Goal: Task Accomplishment & Management: Use online tool/utility

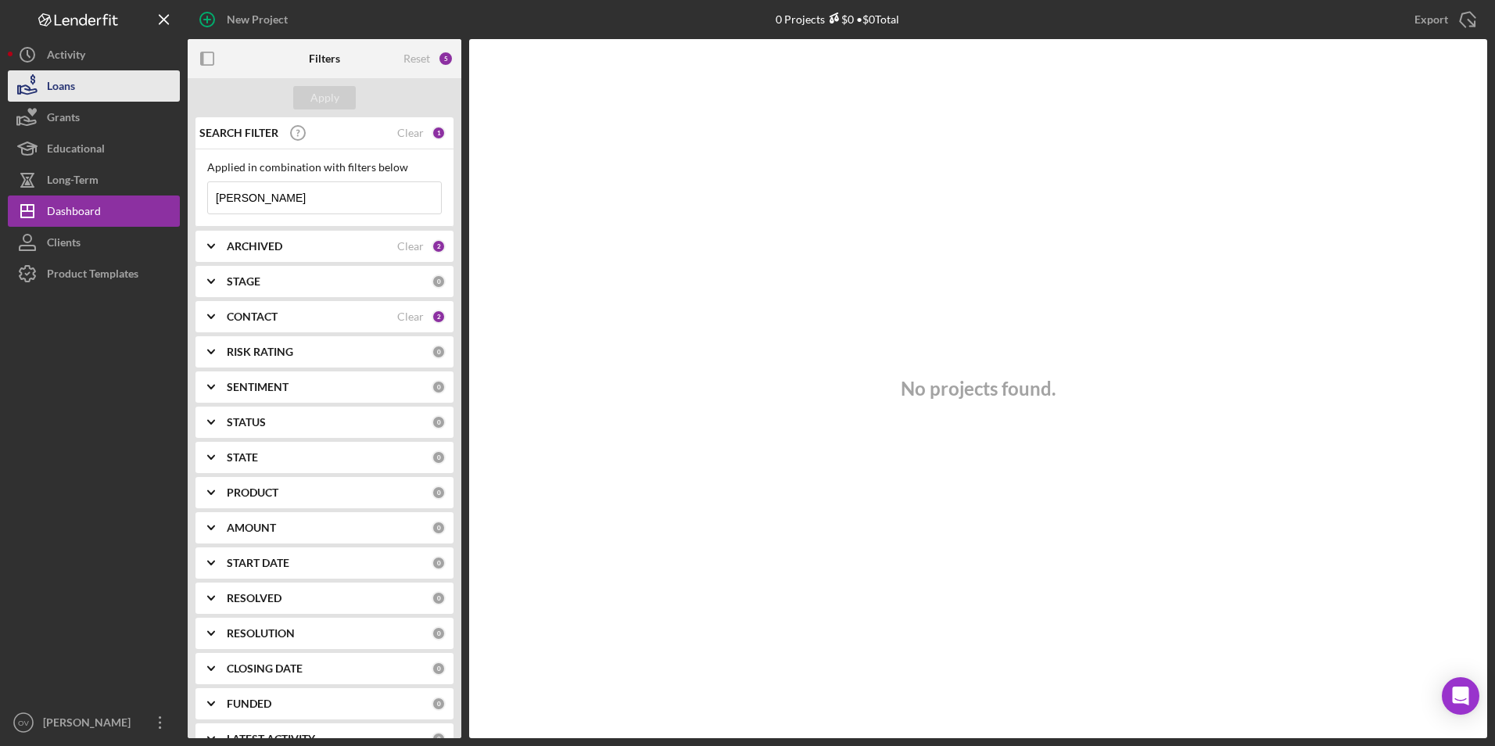
click at [92, 88] on button "Loans" at bounding box center [94, 85] width 172 height 31
type input "m"
click at [325, 98] on div "Apply" at bounding box center [325, 97] width 29 height 23
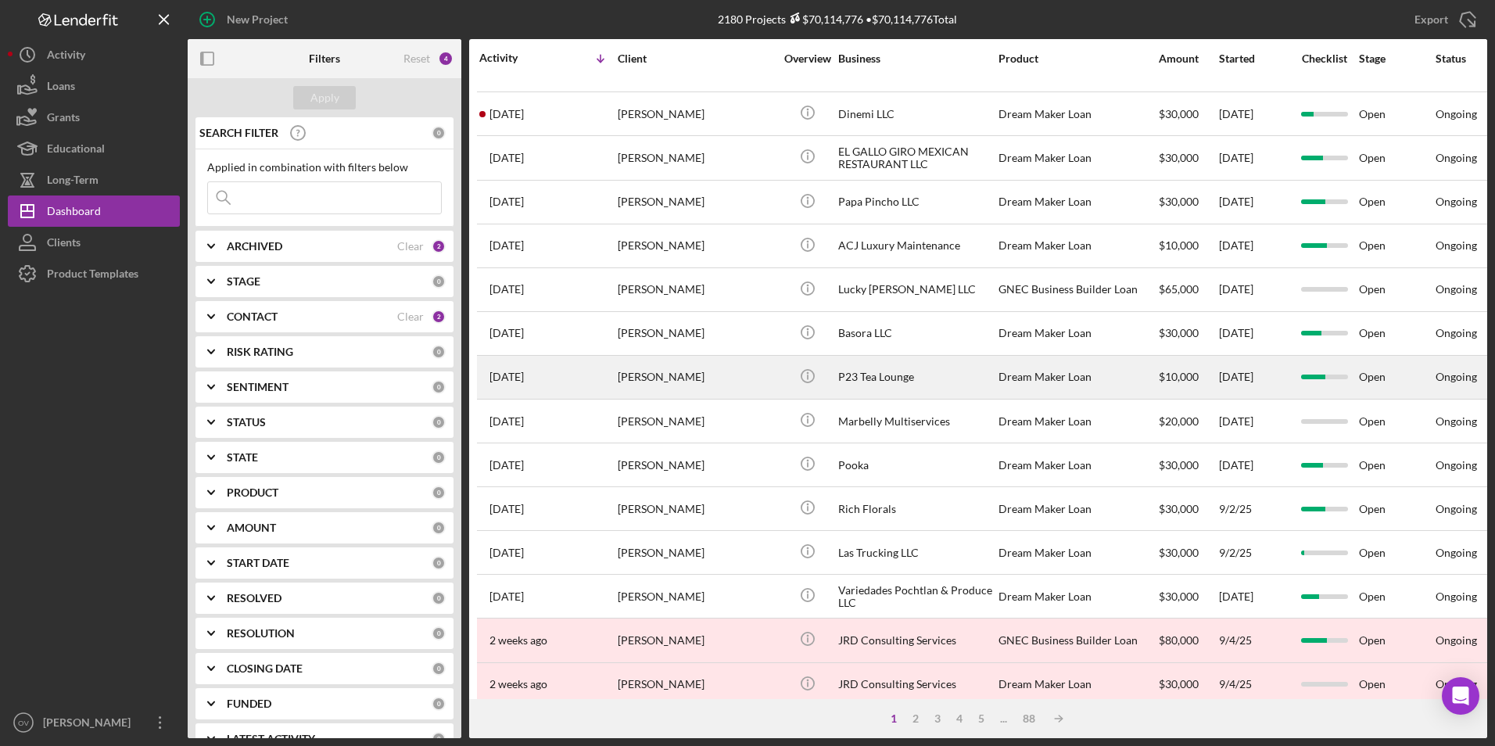
scroll to position [382, 0]
click at [684, 378] on div "[PERSON_NAME]" at bounding box center [696, 376] width 156 height 41
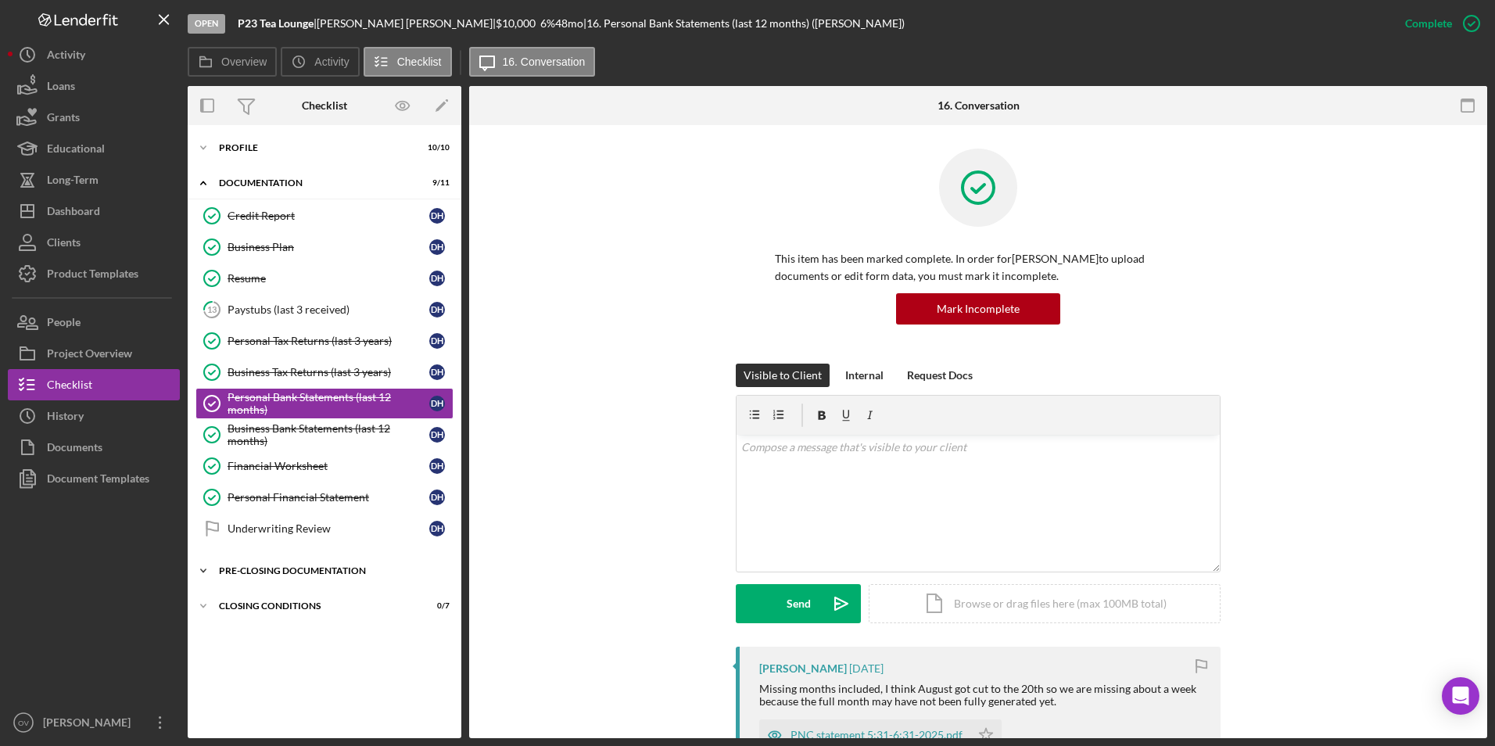
click at [203, 572] on polyline at bounding box center [203, 570] width 5 height 3
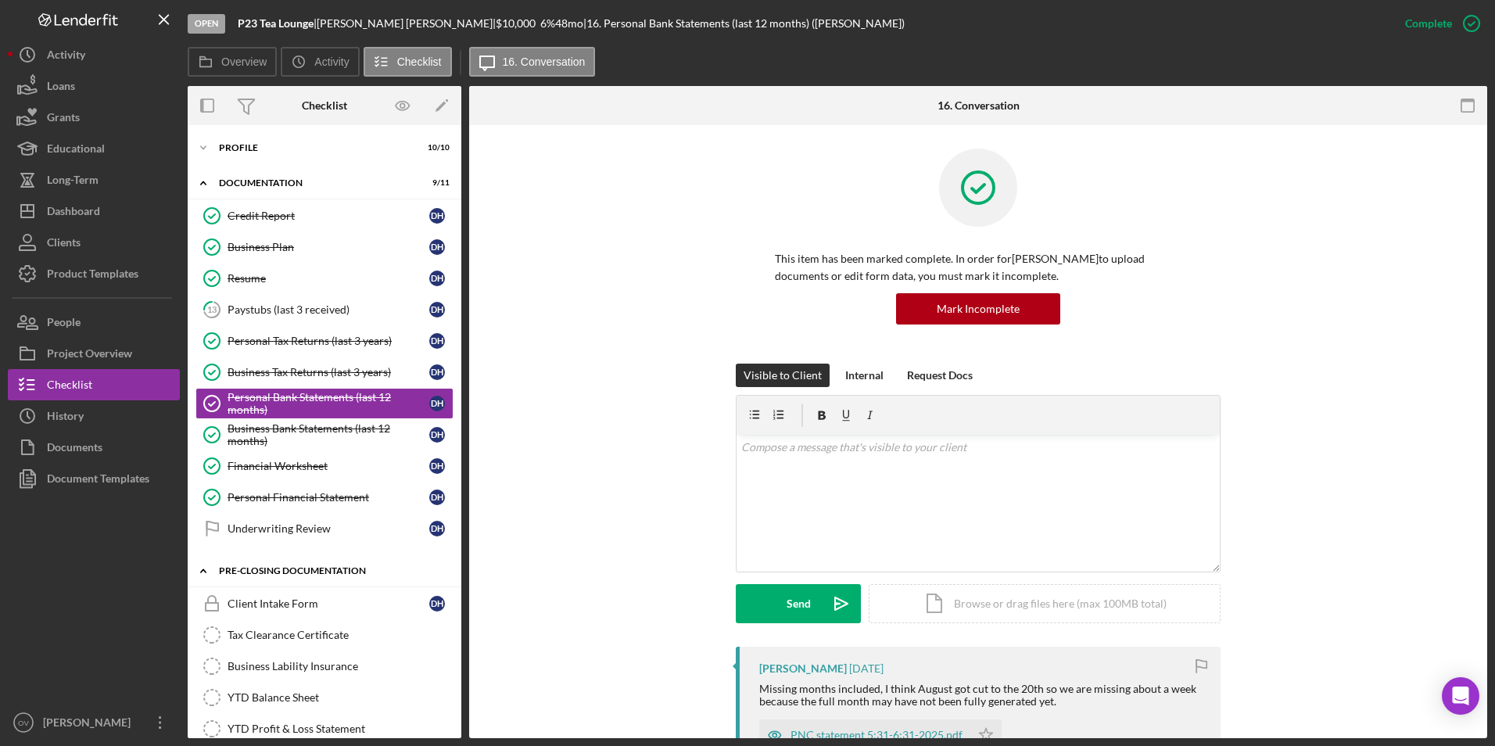
click at [203, 572] on icon "Icon/Expander" at bounding box center [203, 570] width 31 height 31
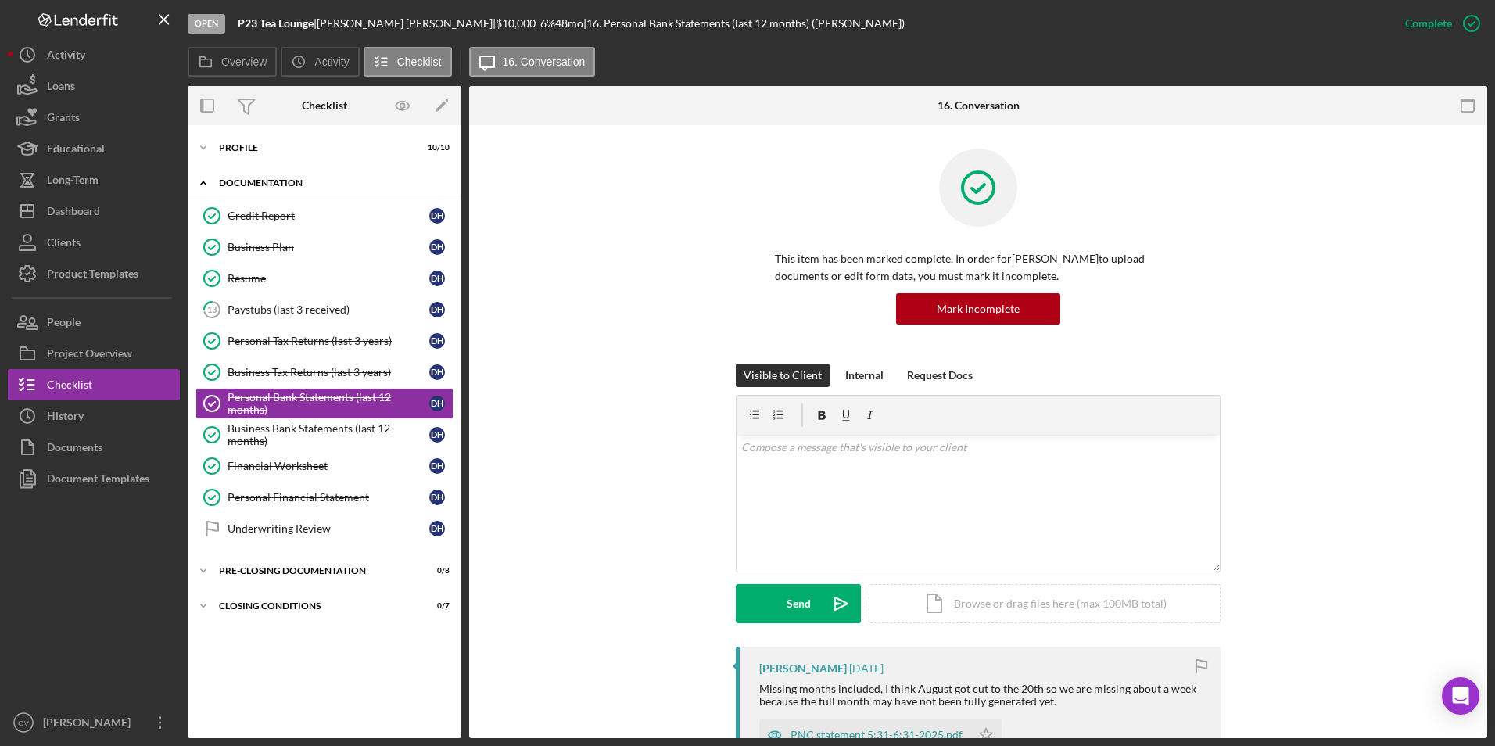
click at [199, 180] on icon "Icon/Expander" at bounding box center [203, 182] width 31 height 31
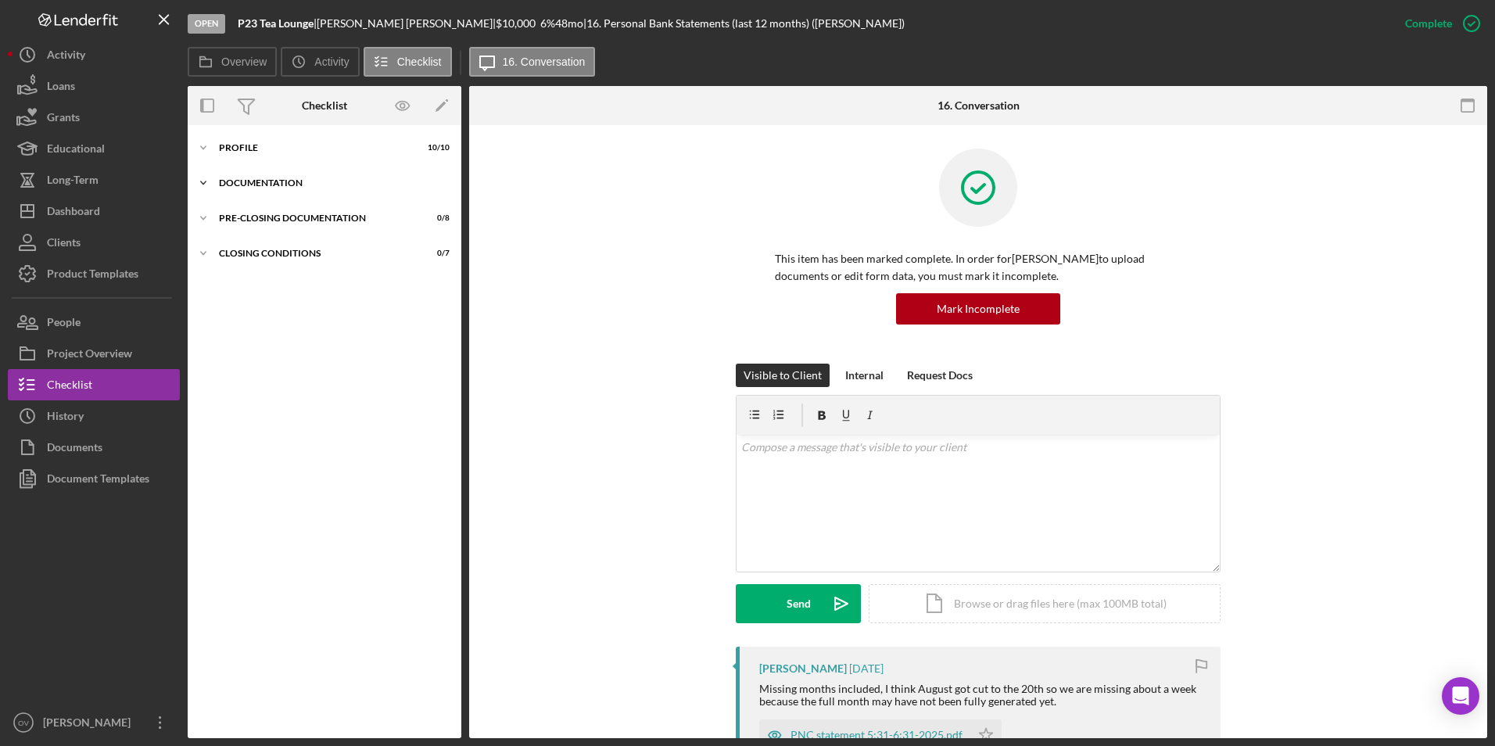
click at [199, 180] on icon "Icon/Expander" at bounding box center [203, 182] width 31 height 31
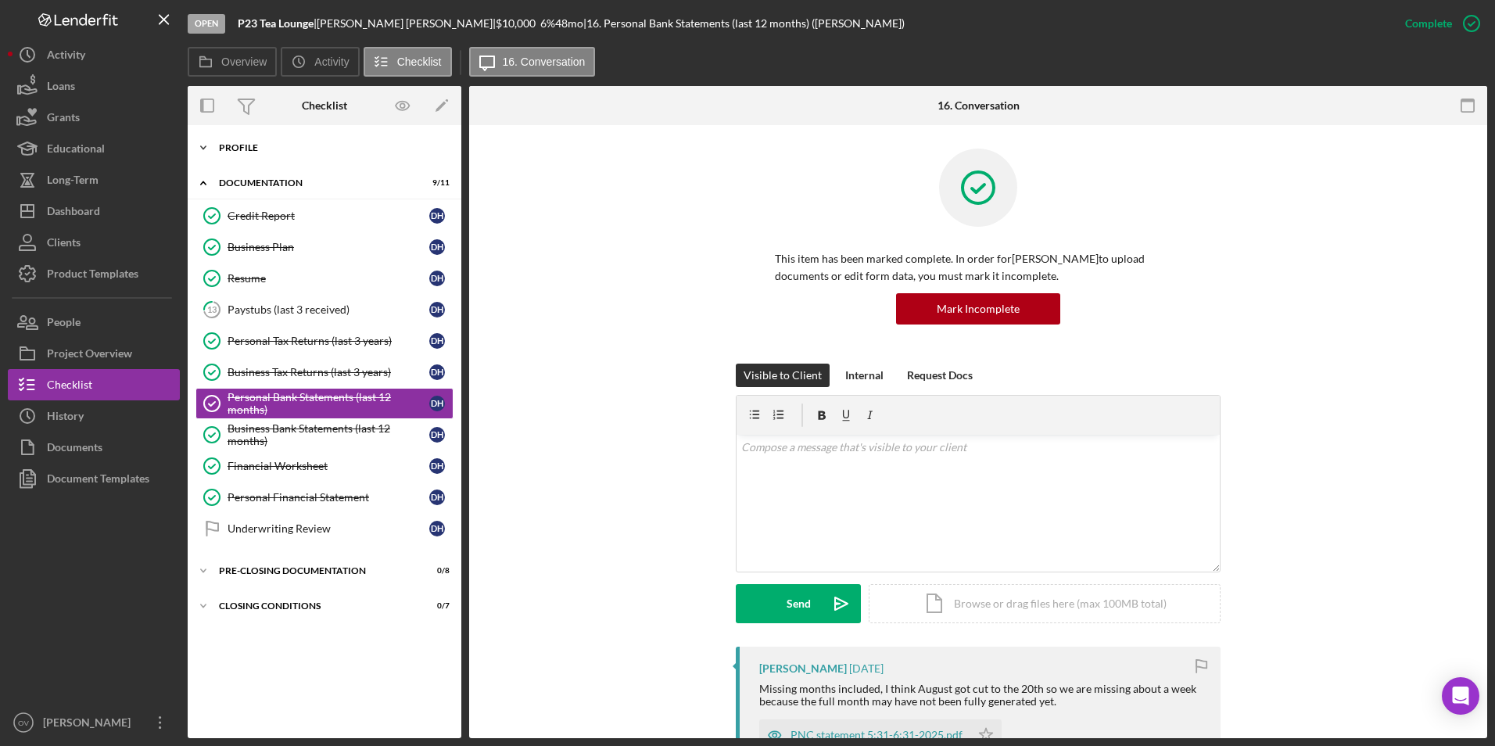
click at [206, 147] on polyline at bounding box center [203, 147] width 5 height 3
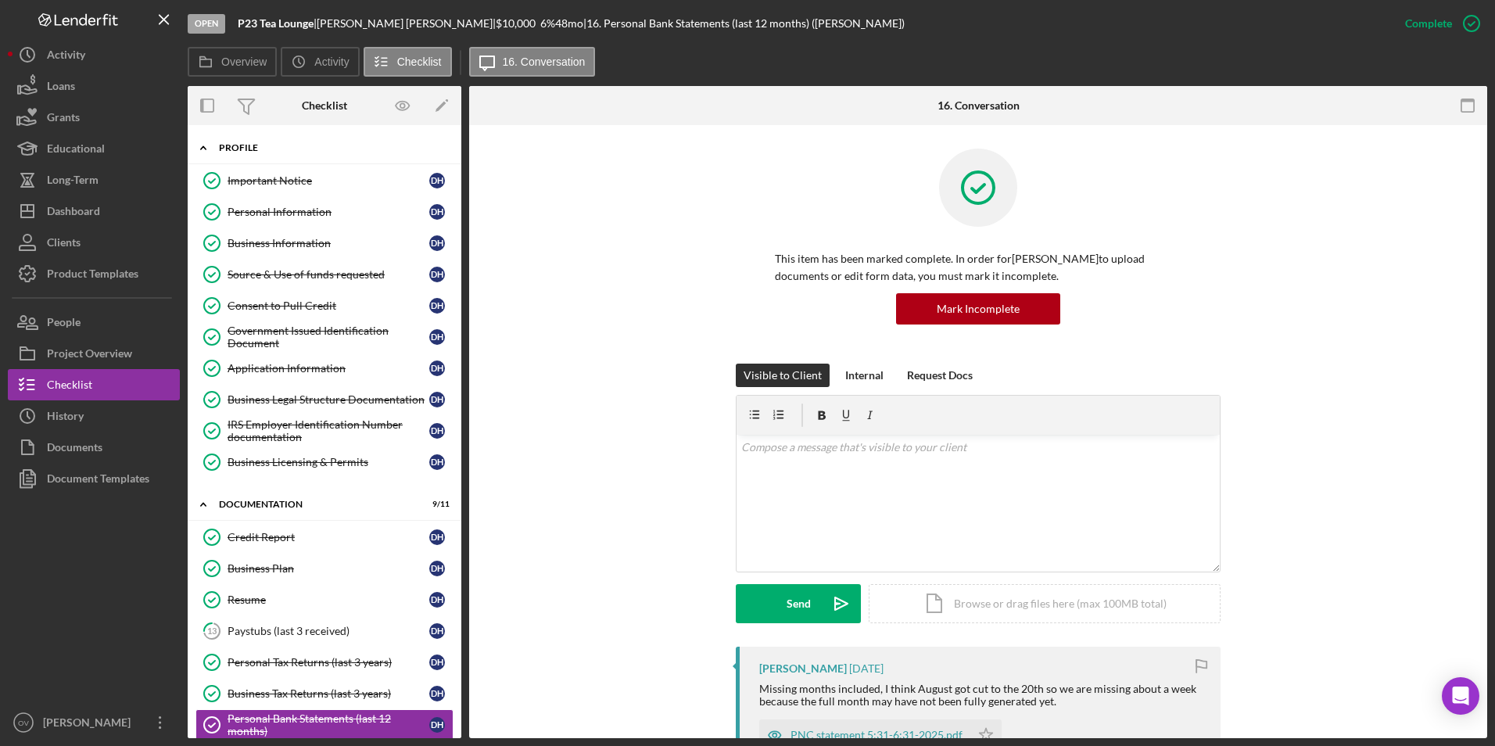
click at [206, 146] on icon "Icon/Expander" at bounding box center [203, 147] width 31 height 31
